Goal: Task Accomplishment & Management: Manage account settings

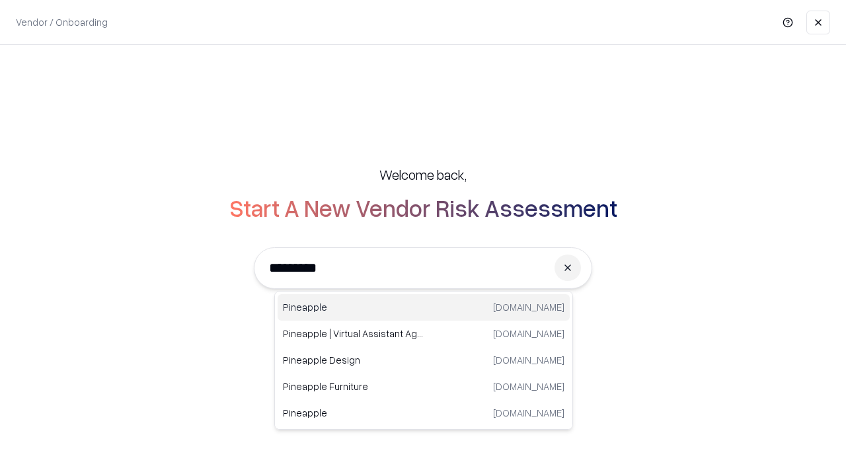
click at [424, 307] on div "Pineapple [DOMAIN_NAME]" at bounding box center [424, 307] width 292 height 26
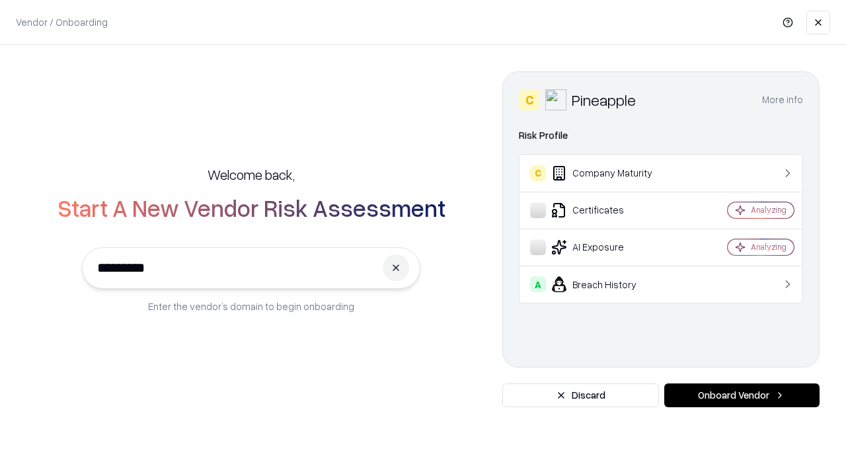
type input "*********"
click at [742, 395] on button "Onboard Vendor" at bounding box center [742, 396] width 155 height 24
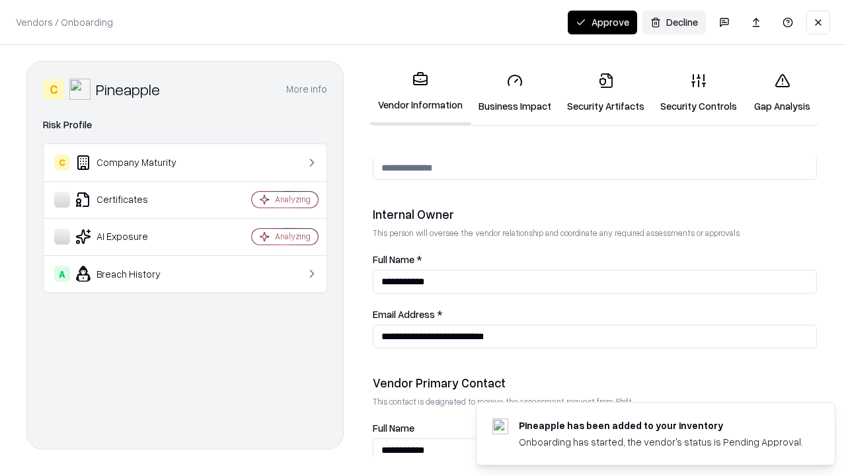
scroll to position [685, 0]
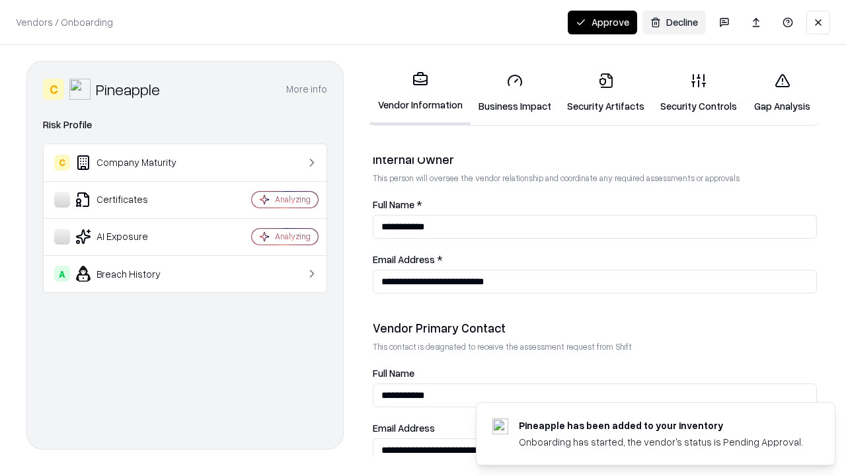
click at [515, 93] on link "Business Impact" at bounding box center [515, 92] width 89 height 61
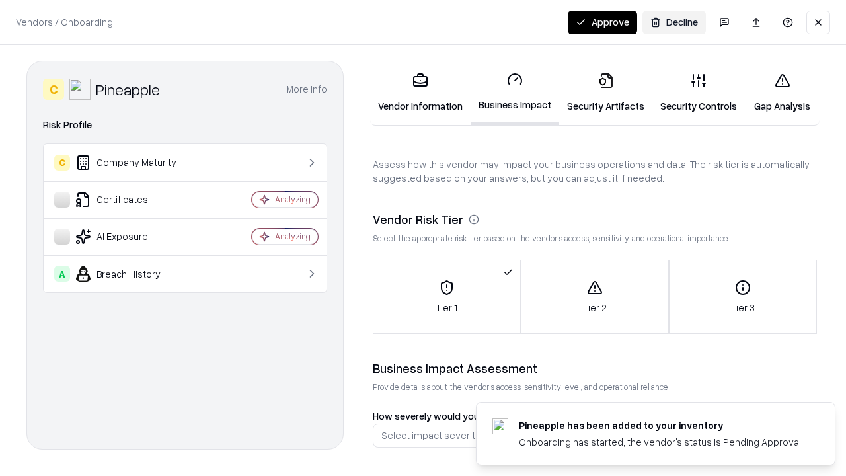
click at [606, 93] on link "Security Artifacts" at bounding box center [605, 92] width 93 height 61
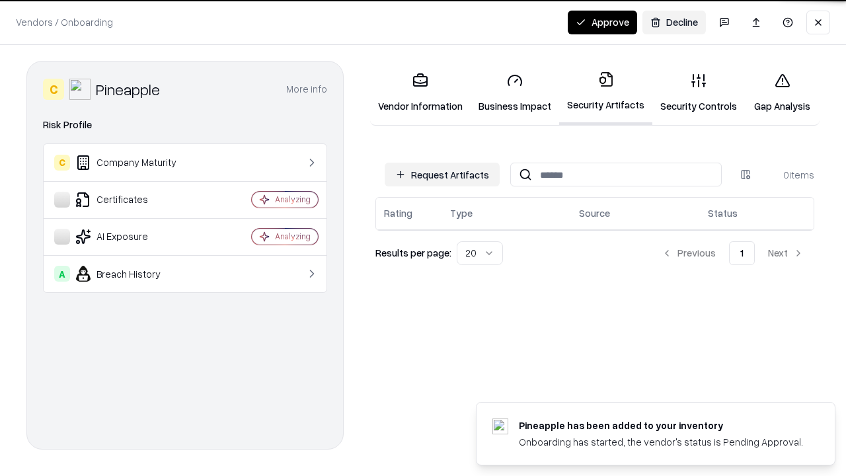
click at [442, 175] on button "Request Artifacts" at bounding box center [442, 175] width 115 height 24
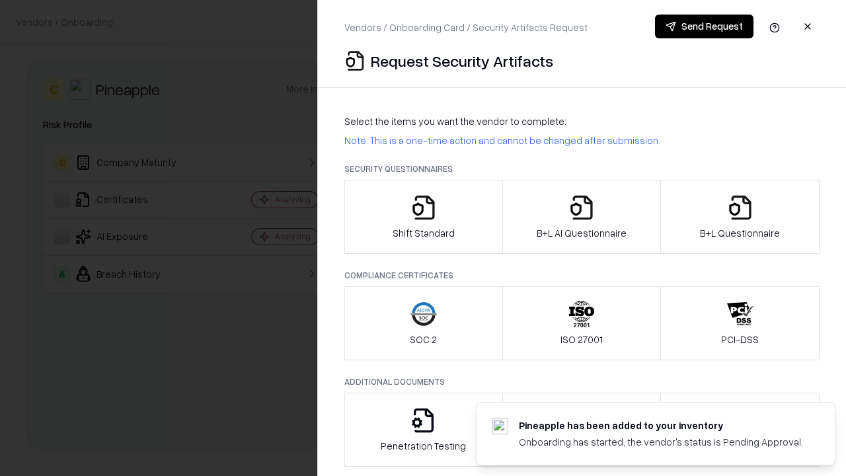
click at [423, 217] on icon "button" at bounding box center [424, 207] width 26 height 26
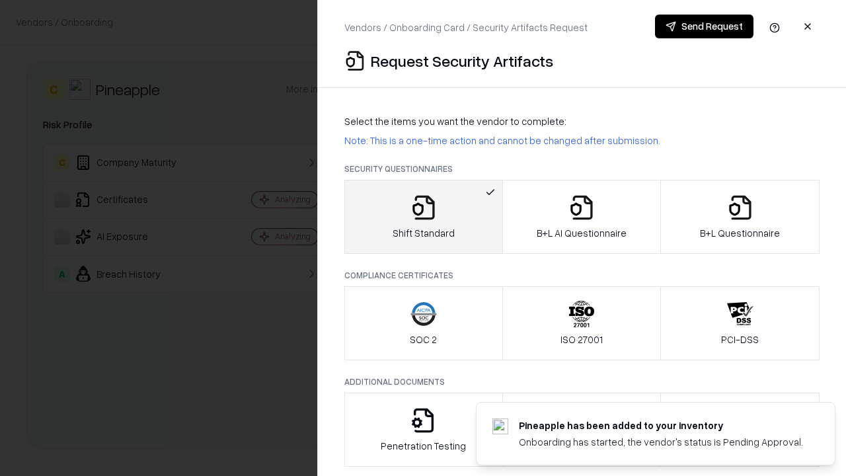
click at [704, 26] on button "Send Request" at bounding box center [704, 27] width 99 height 24
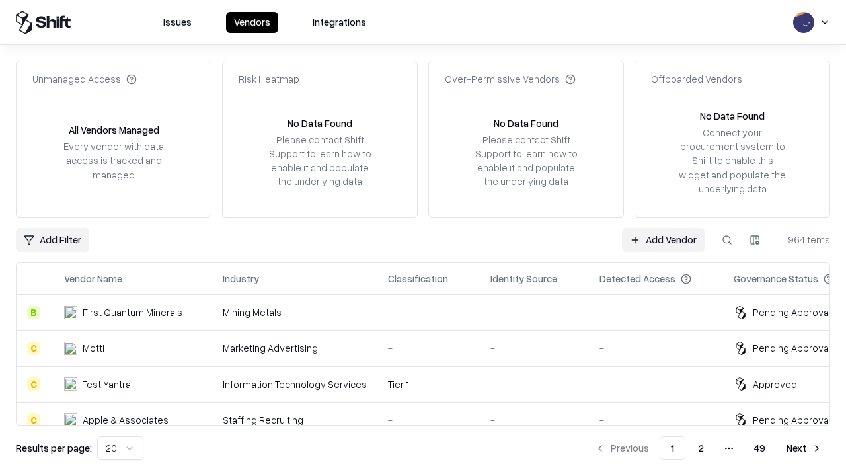
click at [727, 239] on button at bounding box center [727, 240] width 24 height 24
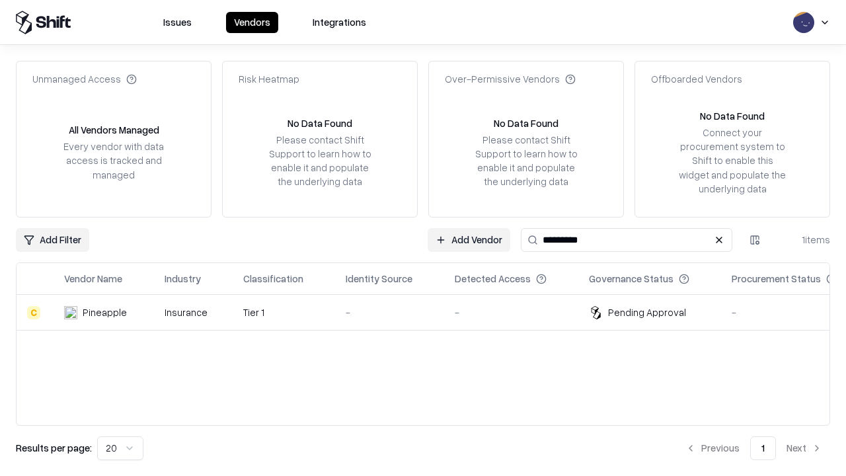
type input "*********"
click at [431, 312] on div "-" at bounding box center [390, 312] width 88 height 14
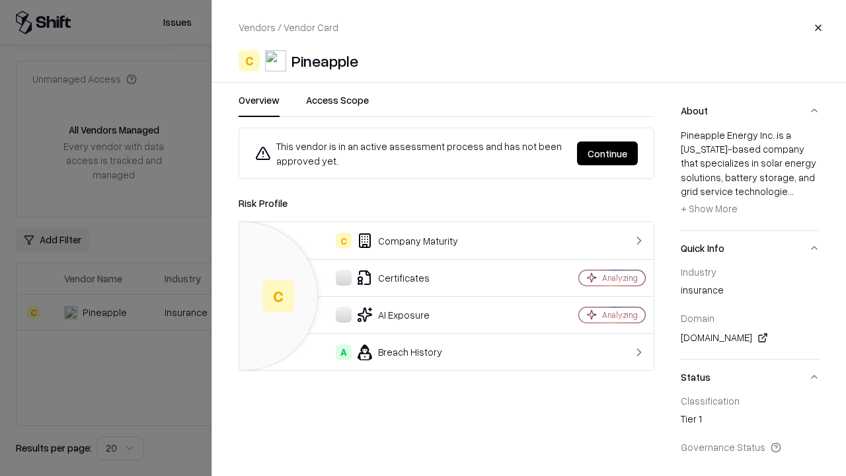
click at [608, 153] on button "Continue" at bounding box center [607, 153] width 61 height 24
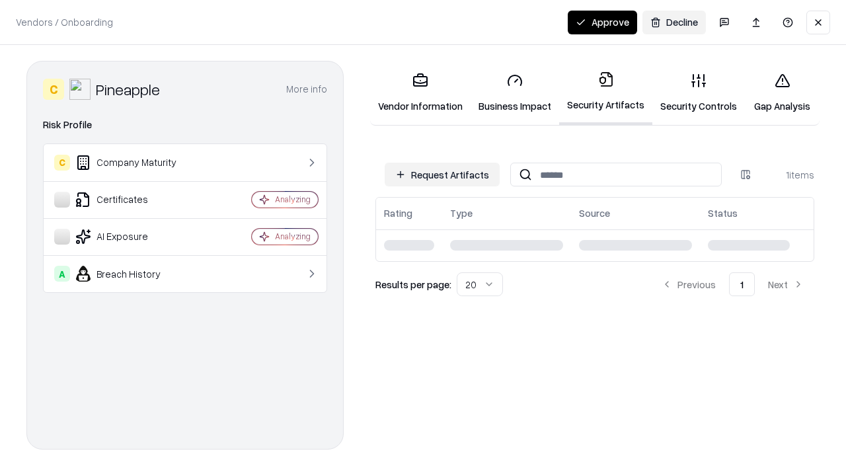
click at [699, 93] on link "Security Controls" at bounding box center [699, 92] width 93 height 61
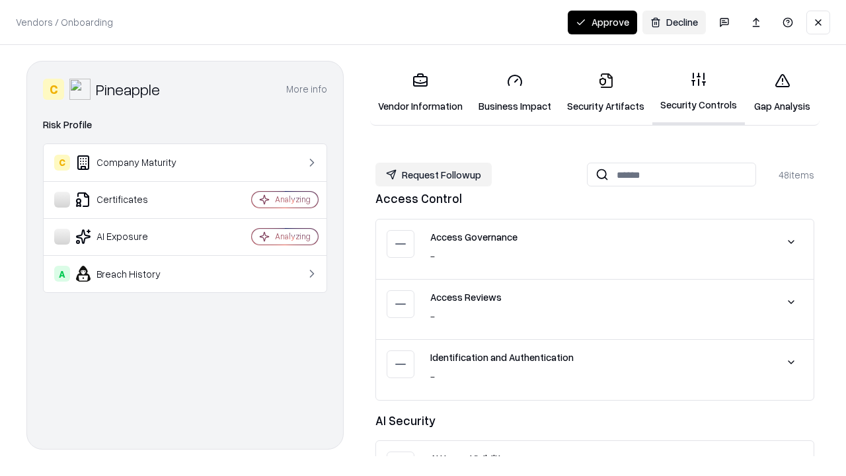
click at [434, 175] on button "Request Followup" at bounding box center [434, 175] width 116 height 24
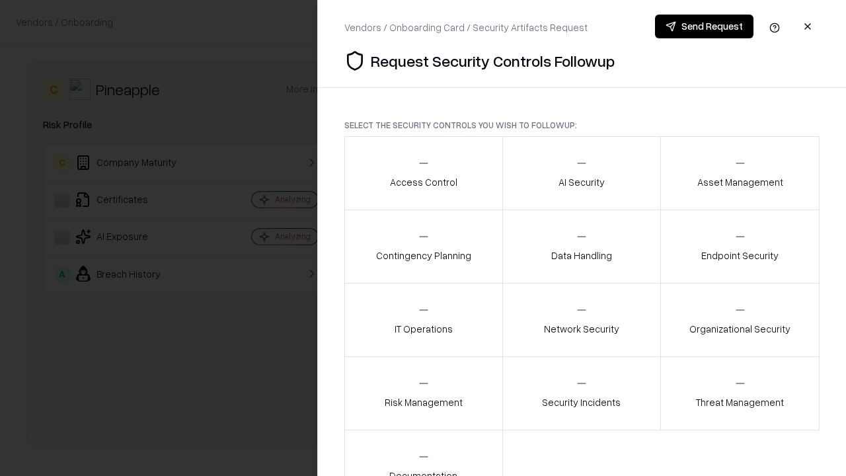
click at [423, 173] on div "Access Control" at bounding box center [423, 173] width 67 height 32
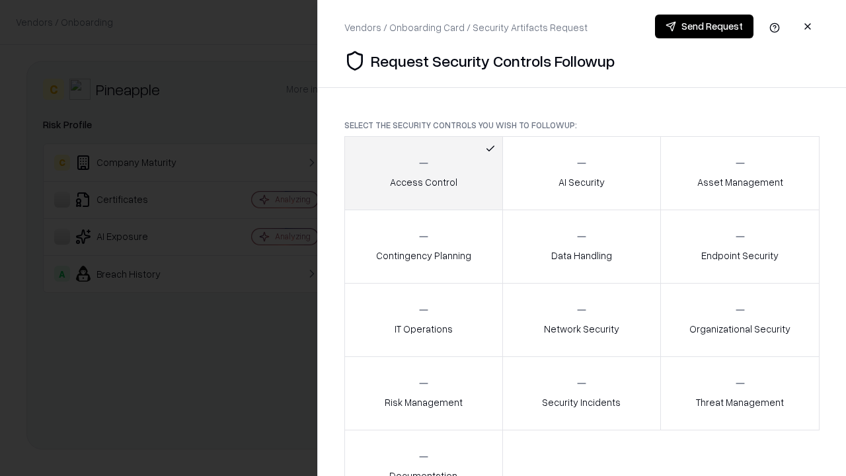
click at [704, 26] on button "Send Request" at bounding box center [704, 27] width 99 height 24
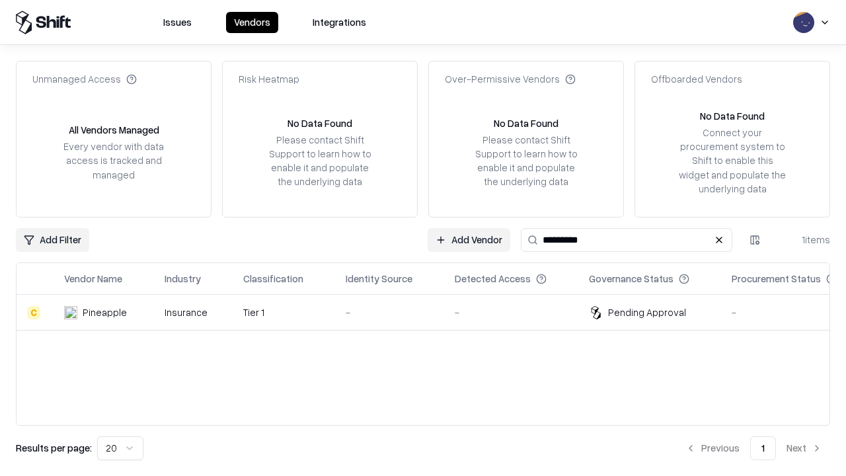
type input "*********"
click at [431, 312] on div "-" at bounding box center [390, 312] width 88 height 14
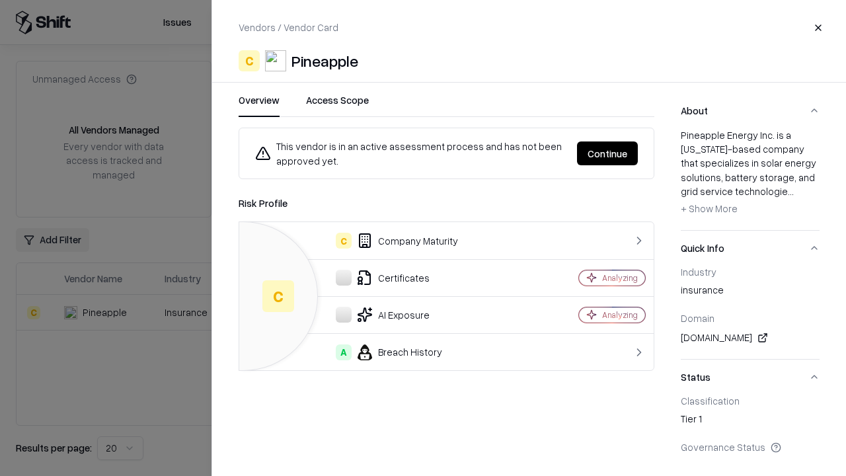
click at [608, 153] on button "Continue" at bounding box center [607, 153] width 61 height 24
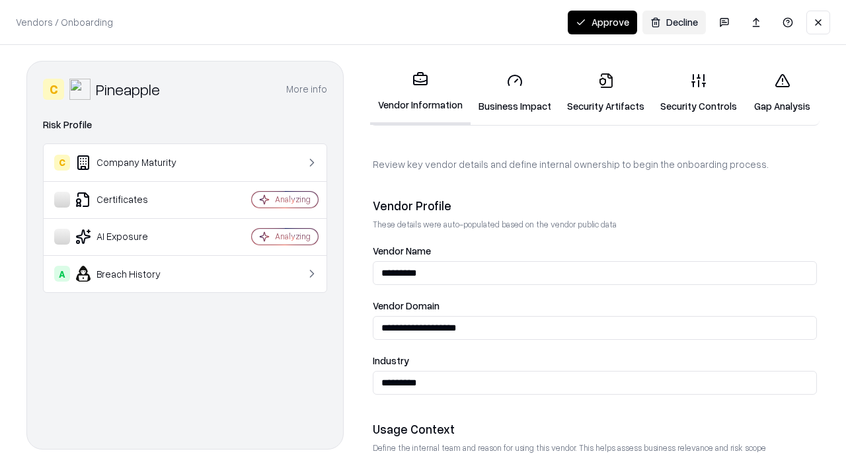
click at [602, 22] on button "Approve" at bounding box center [602, 23] width 69 height 24
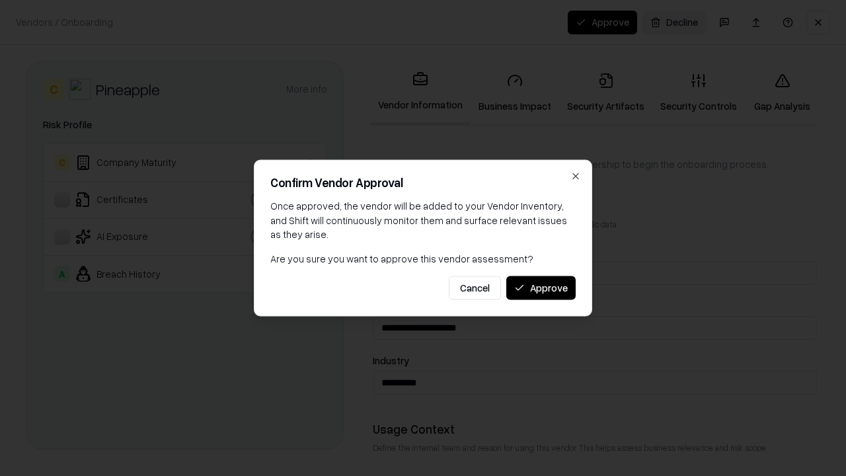
click at [541, 288] on button "Approve" at bounding box center [540, 288] width 69 height 24
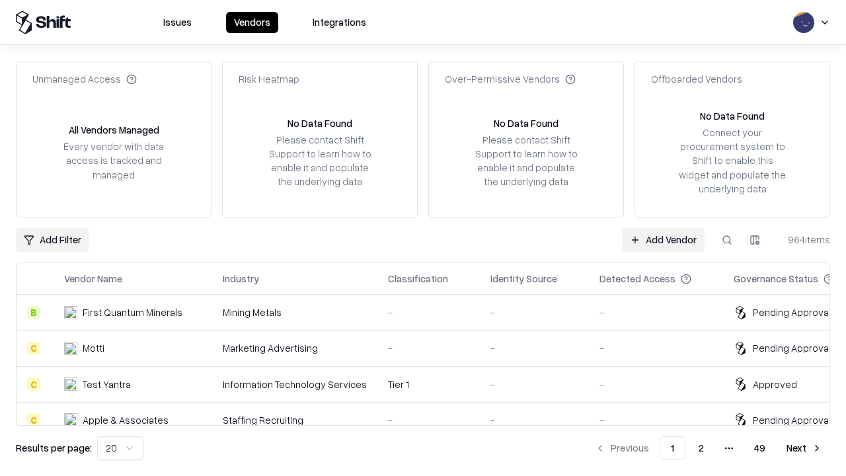
type input "*********"
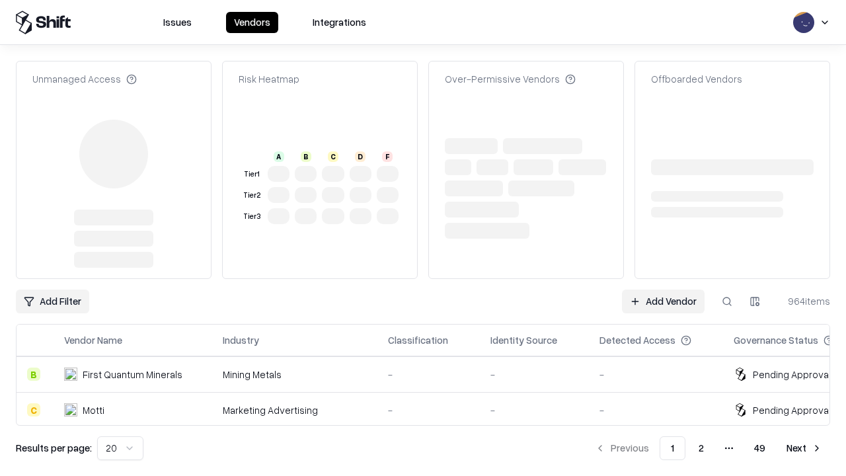
click at [663, 302] on link "Add Vendor" at bounding box center [663, 302] width 83 height 24
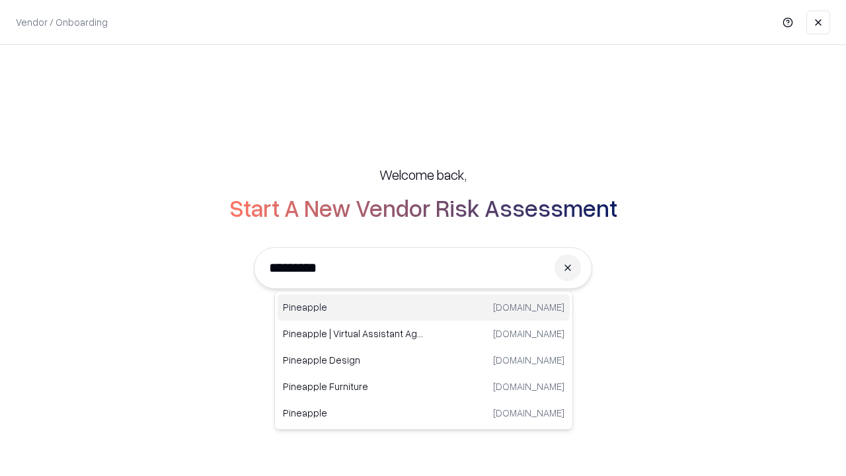
click at [424, 307] on div "Pineapple pineappleenergy.com" at bounding box center [424, 307] width 292 height 26
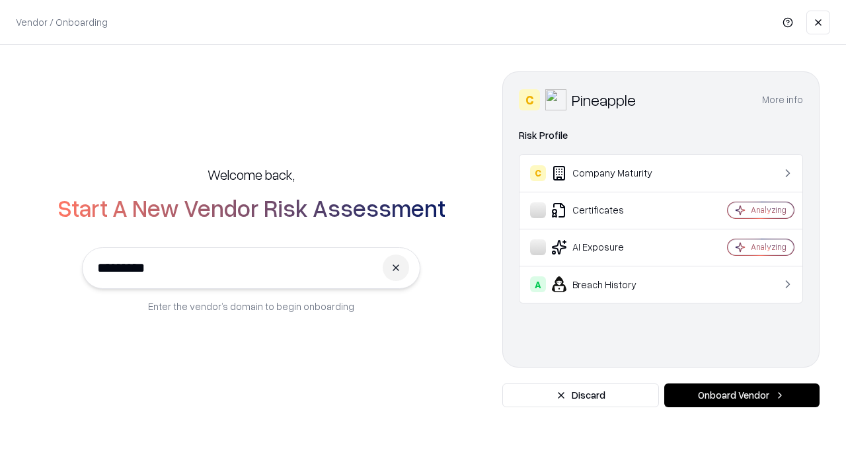
type input "*********"
click at [742, 395] on button "Onboard Vendor" at bounding box center [742, 396] width 155 height 24
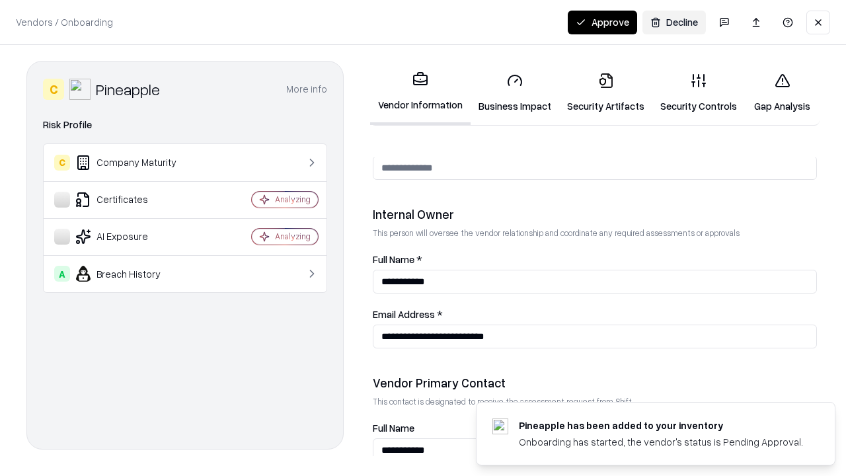
scroll to position [685, 0]
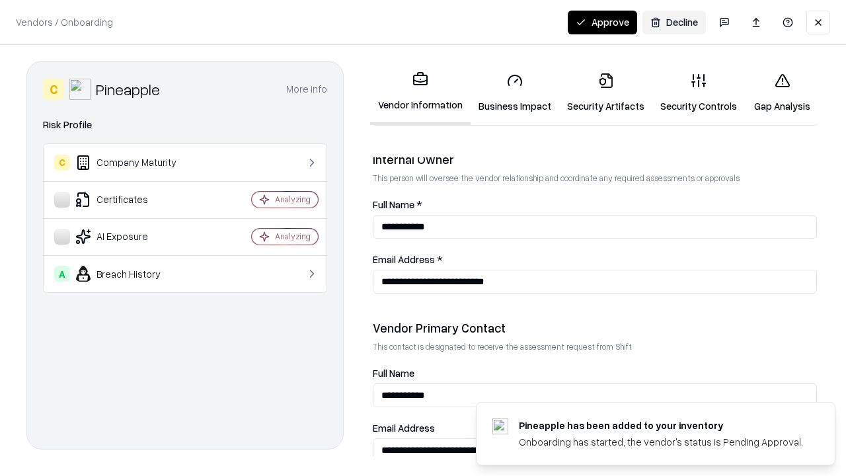
click at [602, 22] on button "Approve" at bounding box center [602, 23] width 69 height 24
